Goal: Transaction & Acquisition: Purchase product/service

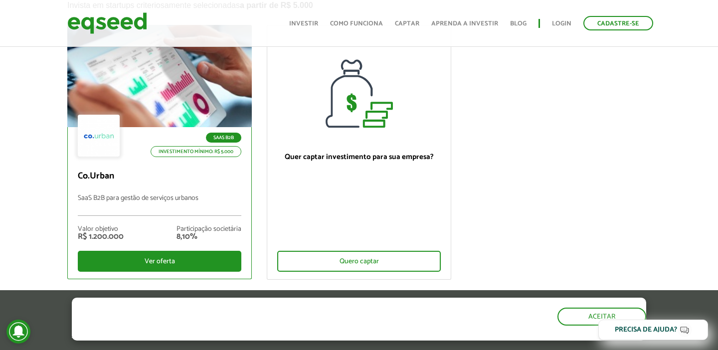
scroll to position [85, 0]
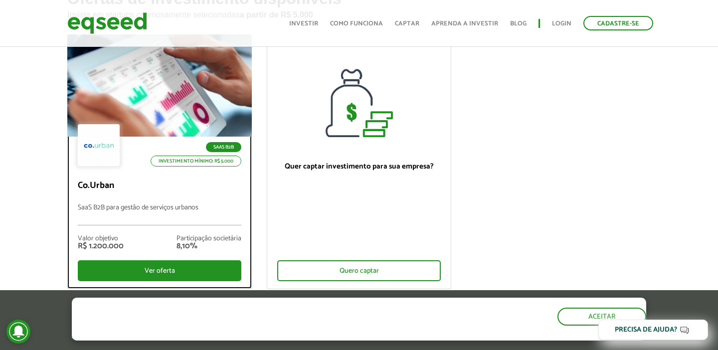
click at [152, 159] on p "Investimento mínimo: R$ 5.000" at bounding box center [196, 161] width 91 height 11
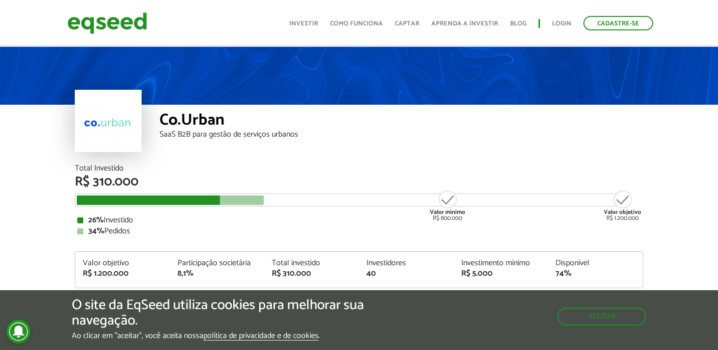
scroll to position [91, 0]
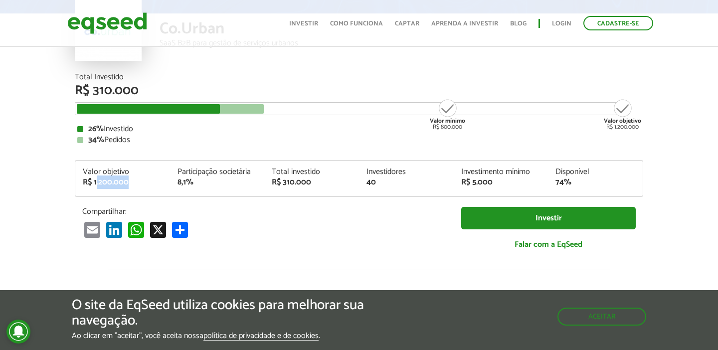
drag, startPoint x: 96, startPoint y: 180, endPoint x: 135, endPoint y: 179, distance: 38.4
click at [135, 180] on div "R$ 1.200.000" at bounding box center [123, 182] width 80 height 8
drag, startPoint x: 198, startPoint y: 189, endPoint x: 141, endPoint y: 171, distance: 60.2
click at [141, 171] on div "Valor objetivo R$ 1.200.000 Participação societária 8,1% Total investido R$ 310…" at bounding box center [358, 182] width 567 height 28
click at [141, 171] on div "Valor objetivo" at bounding box center [123, 172] width 80 height 8
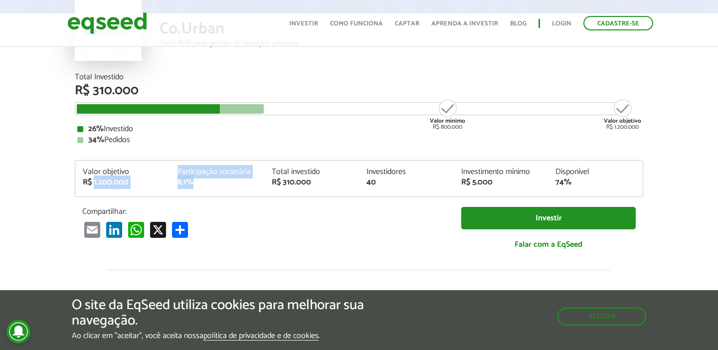
drag, startPoint x: 94, startPoint y: 179, endPoint x: 200, endPoint y: 177, distance: 106.7
click at [200, 177] on div "Valor objetivo R$ 1.200.000 Participação societária 8,1% Total investido R$ 310…" at bounding box center [358, 182] width 567 height 28
click at [200, 176] on div "Participação societária" at bounding box center [217, 172] width 80 height 8
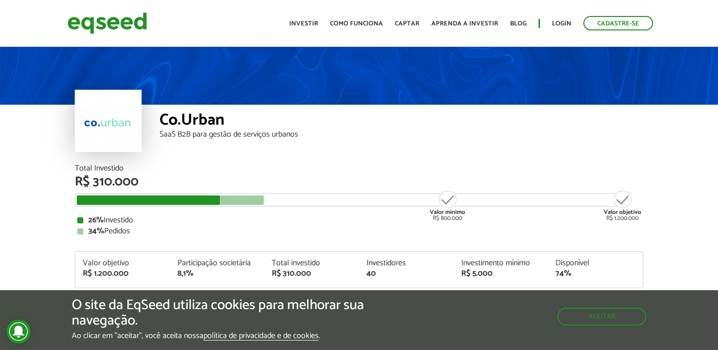
scroll to position [0, 0]
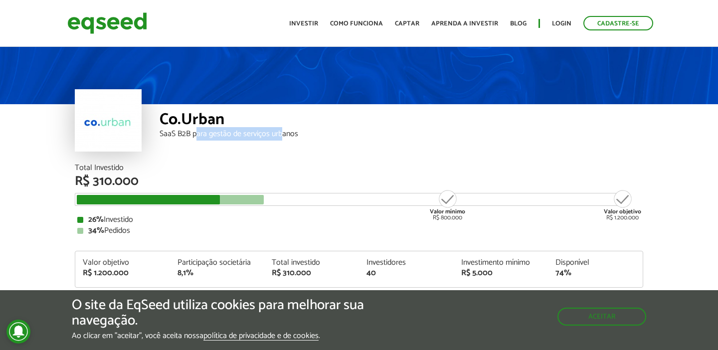
drag, startPoint x: 195, startPoint y: 135, endPoint x: 281, endPoint y: 133, distance: 85.8
click at [282, 134] on div "SaaS B2B para gestão de serviços urbanos" at bounding box center [402, 134] width 484 height 8
click at [281, 133] on div "SaaS B2B para gestão de serviços urbanos" at bounding box center [402, 134] width 484 height 8
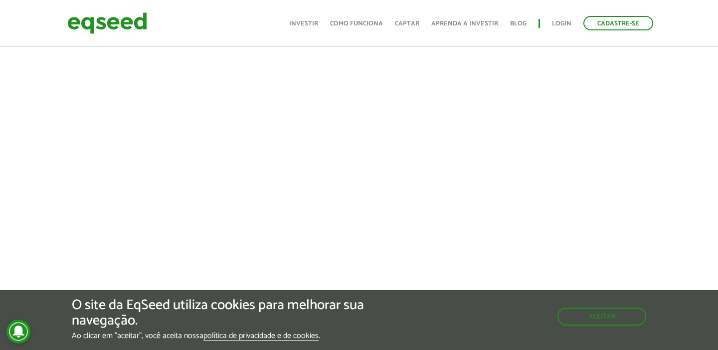
scroll to position [388, 0]
click at [578, 322] on button "Aceitar" at bounding box center [602, 316] width 87 height 16
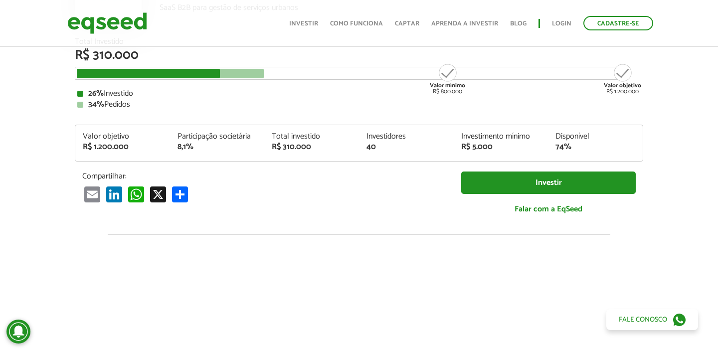
scroll to position [0, 0]
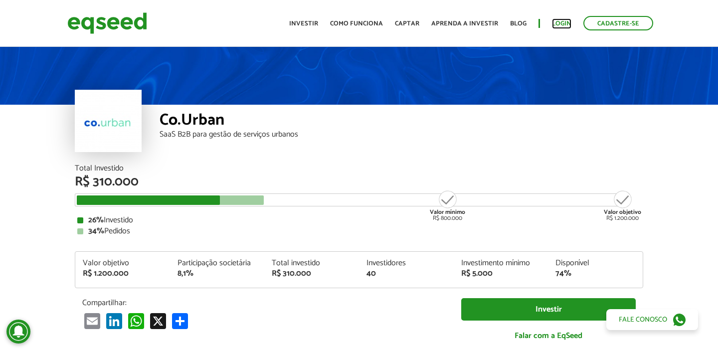
click at [568, 20] on link "Login" at bounding box center [561, 23] width 19 height 6
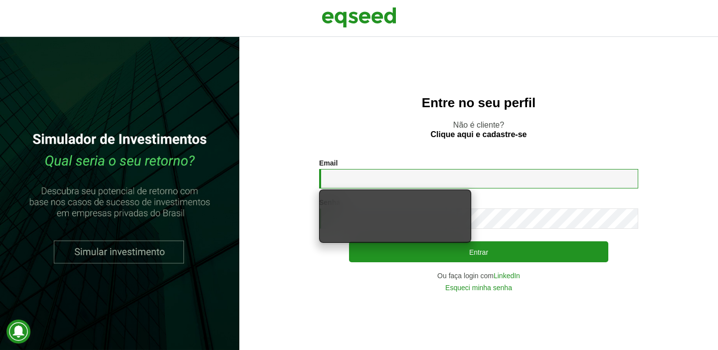
click at [386, 172] on input "Email *" at bounding box center [478, 178] width 319 height 19
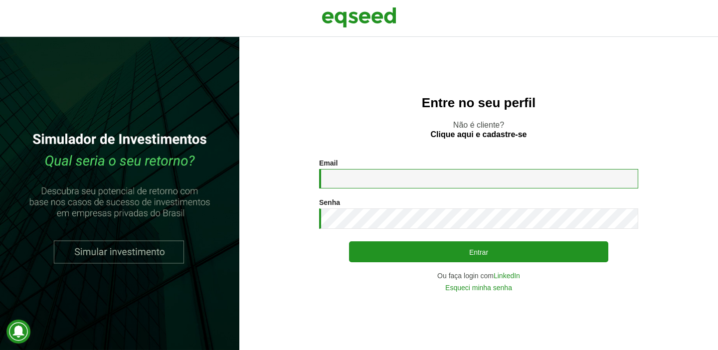
click at [400, 174] on input "Email *" at bounding box center [478, 178] width 319 height 19
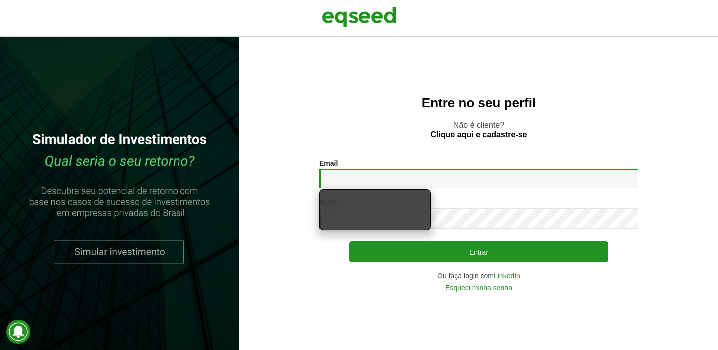
click at [423, 180] on input "Email *" at bounding box center [478, 178] width 319 height 19
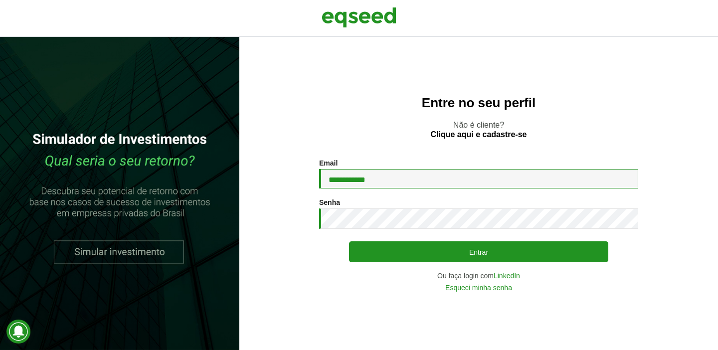
type input "**********"
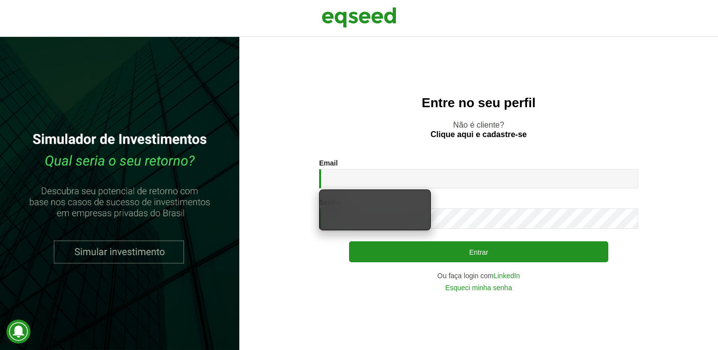
click at [440, 115] on div "Entre no seu perfil Não é cliente? Clique aqui e cadastre-se Email * Digite seu…" at bounding box center [478, 193] width 479 height 313
click at [404, 182] on input "Email *" at bounding box center [478, 178] width 319 height 19
paste input "**********"
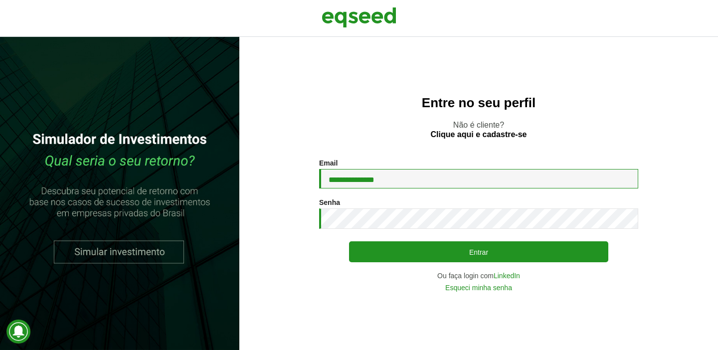
type input "**********"
click at [398, 208] on div "Senha * Digite a senha que será usada em conjunto com seu e-mail." at bounding box center [478, 213] width 319 height 30
click at [399, 182] on input "**********" at bounding box center [478, 178] width 319 height 19
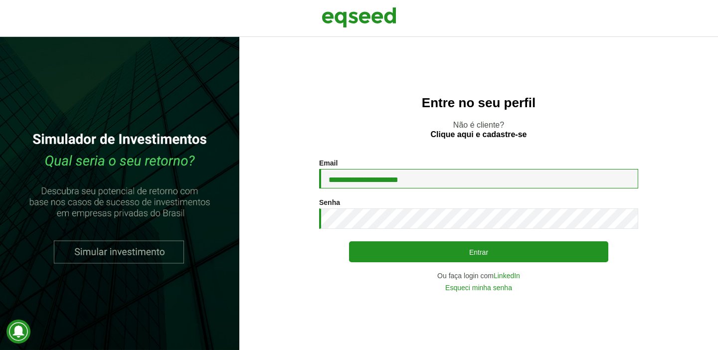
type input "**********"
click at [349, 241] on button "Entrar" at bounding box center [478, 251] width 259 height 21
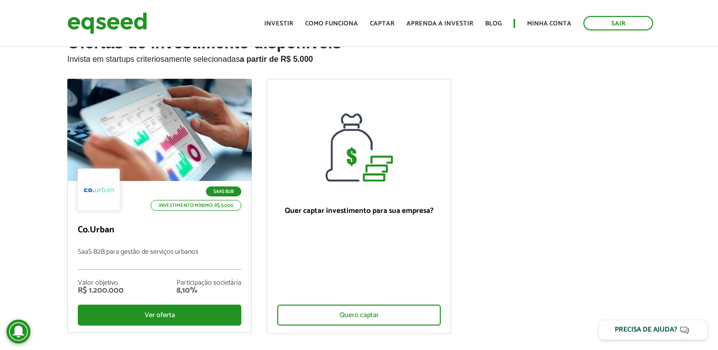
scroll to position [45, 0]
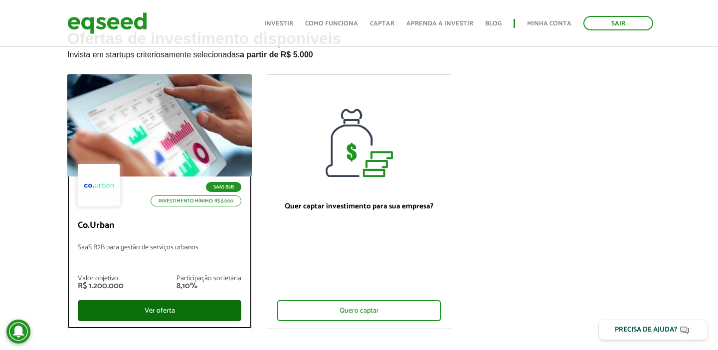
click at [148, 313] on div "Ver oferta" at bounding box center [160, 310] width 164 height 21
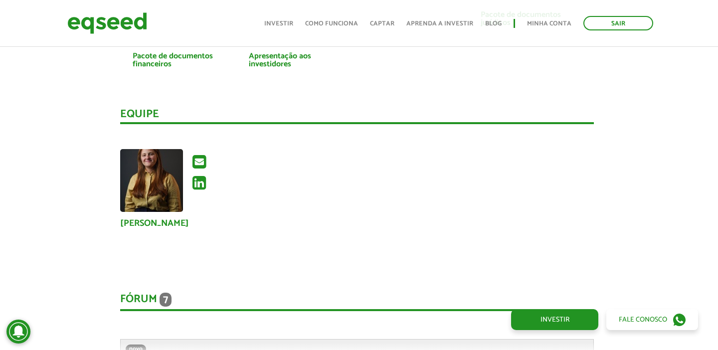
scroll to position [2078, 2]
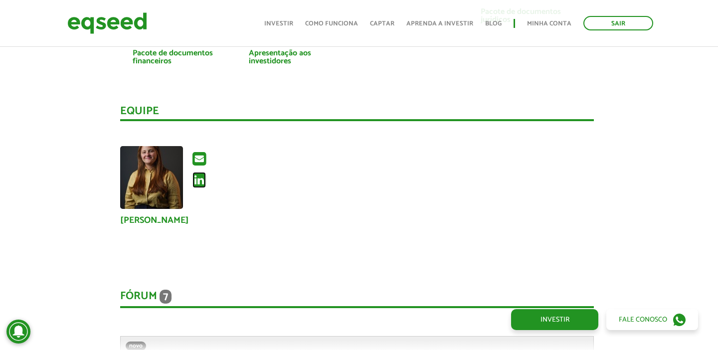
click at [202, 183] on icon at bounding box center [198, 180] width 13 height 16
